Goal: Task Accomplishment & Management: Manage account settings

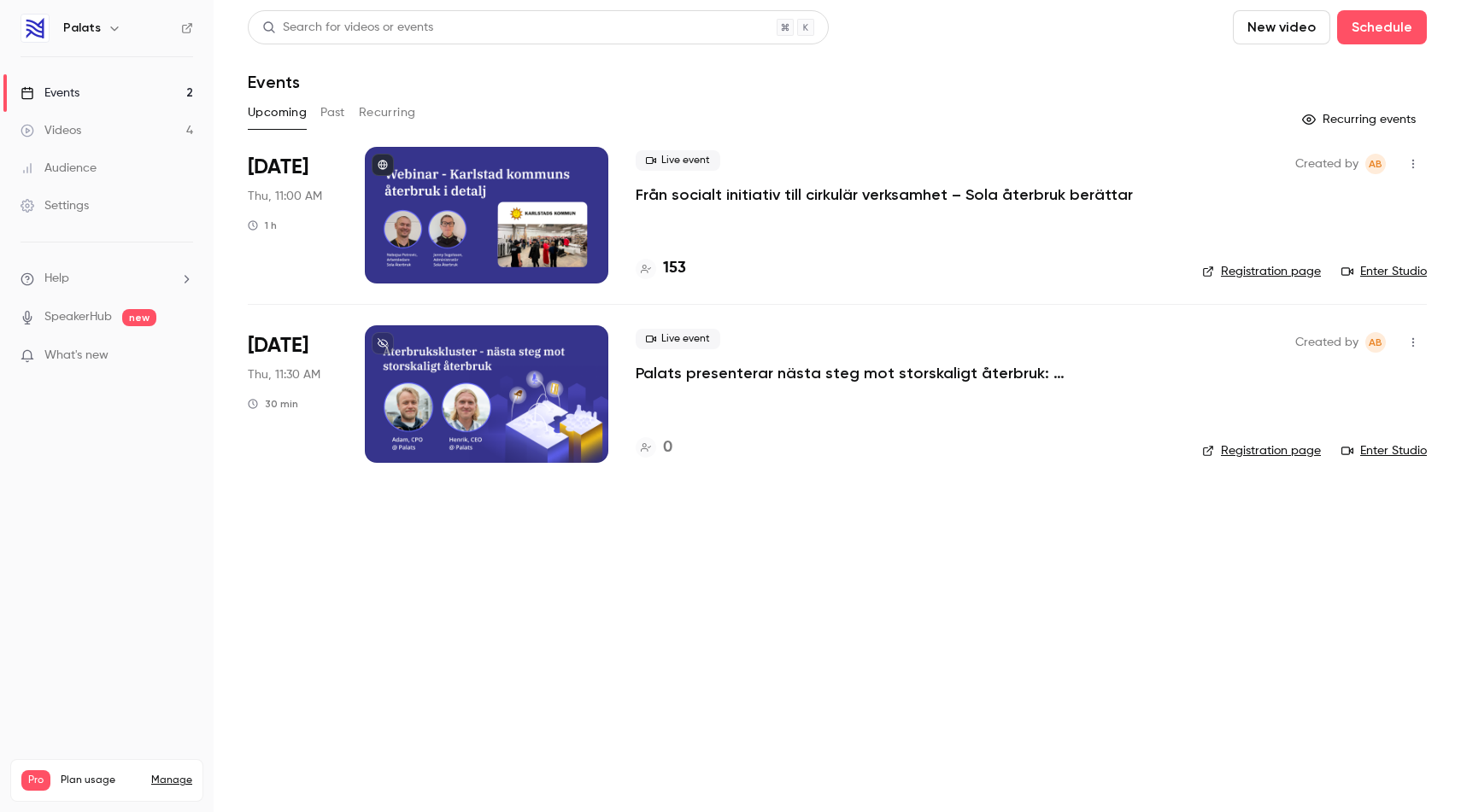
click at [761, 192] on p "Från socialt initiativ till cirkulär verksamhet – Sola återbruk berättar" at bounding box center [884, 195] width 497 height 21
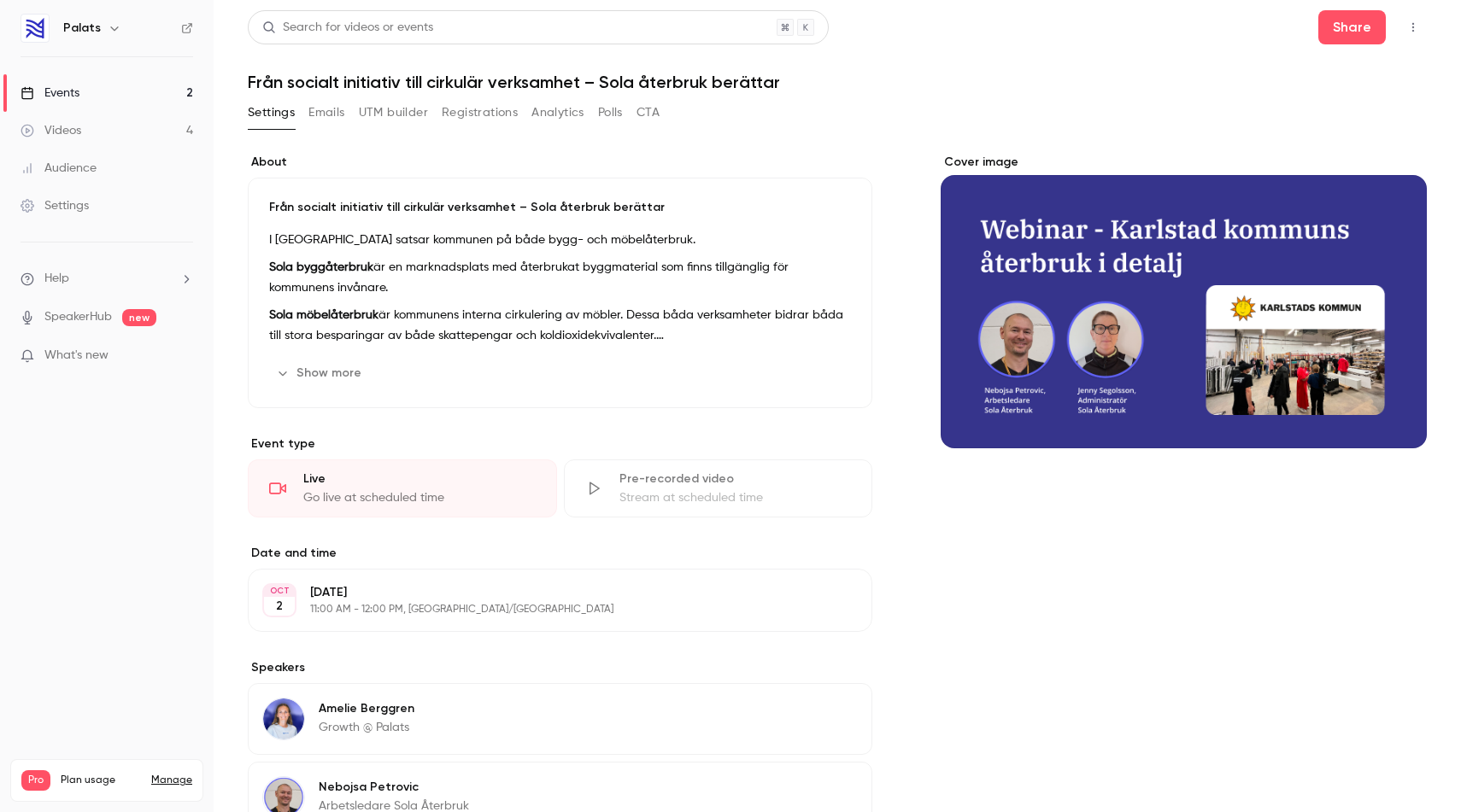
click at [452, 106] on button "Registrations" at bounding box center [480, 113] width 76 height 28
